Goal: Task Accomplishment & Management: Use online tool/utility

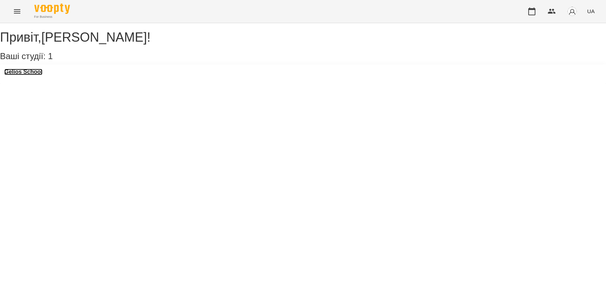
click at [42, 75] on h3 "Gelios School" at bounding box center [23, 72] width 38 height 6
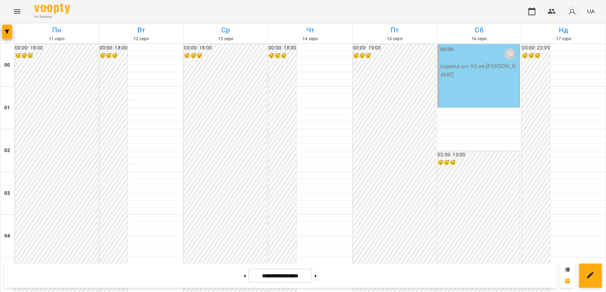
scroll to position [765, 0]
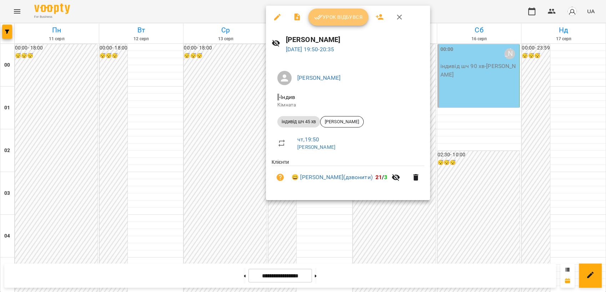
click at [329, 12] on button "Урок відбувся" at bounding box center [338, 17] width 60 height 17
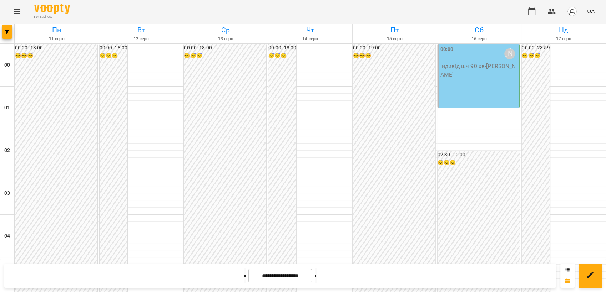
scroll to position [426, 0]
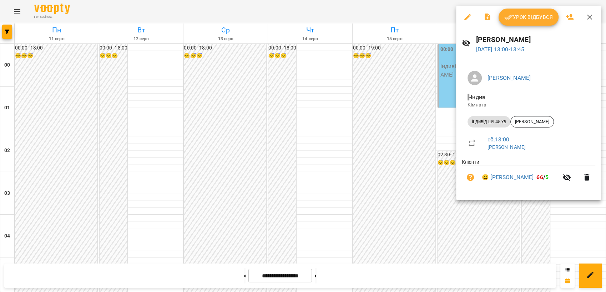
click at [30, 5] on div at bounding box center [303, 146] width 606 height 292
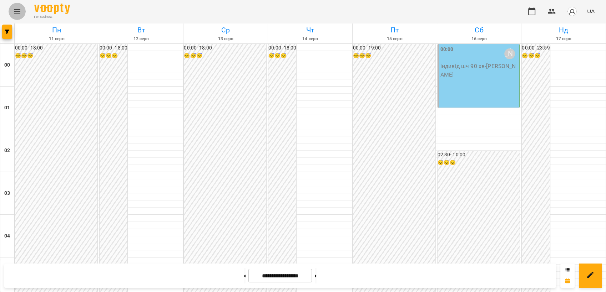
click at [15, 11] on icon "Menu" at bounding box center [17, 11] width 6 height 4
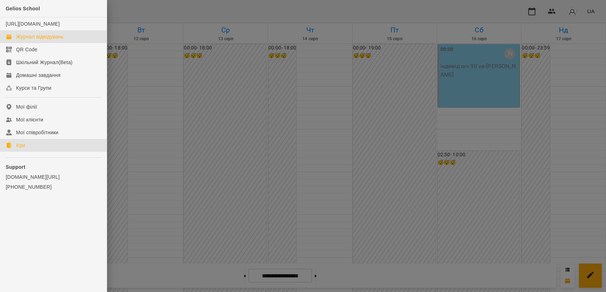
click at [28, 152] on link "Ігри" at bounding box center [53, 145] width 107 height 13
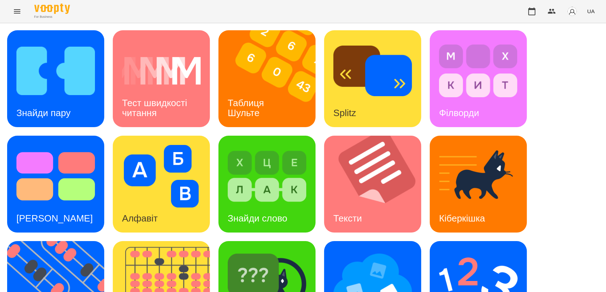
scroll to position [12, 0]
click at [96, 62] on div "Знайди пару" at bounding box center [55, 78] width 97 height 97
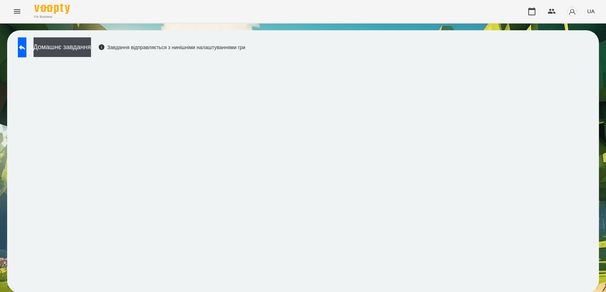
click at [365, 46] on div "Домашнє завдання Завдання відправляється з нинішніми налаштуваннями гри" at bounding box center [302, 161] width 591 height 263
